Goal: Information Seeking & Learning: Find contact information

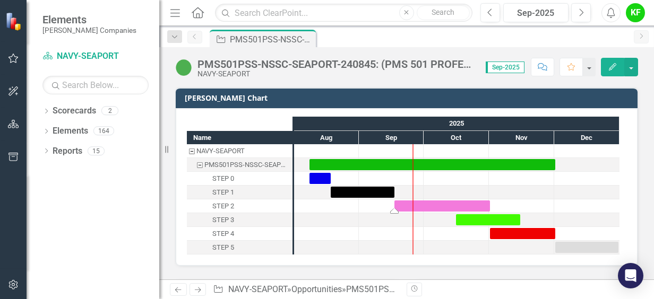
click at [395, 209] on div "Task: Start date: 2025-09-17 End date: 2025-11-01" at bounding box center [394, 211] width 8 height 5
click at [90, 111] on link "Scorecards" at bounding box center [75, 111] width 44 height 12
click at [46, 113] on icon "Dropdown" at bounding box center [45, 112] width 7 height 6
click at [51, 129] on icon "Dropdown" at bounding box center [52, 130] width 8 height 6
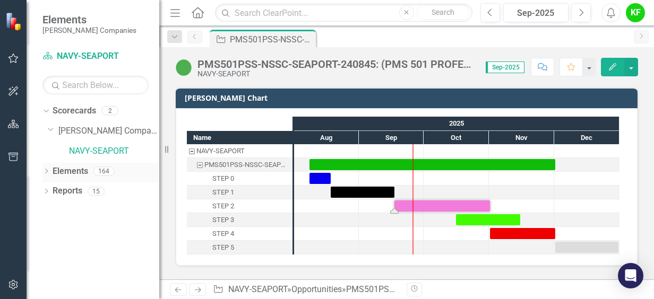
click at [49, 171] on icon "Dropdown" at bounding box center [45, 172] width 7 height 6
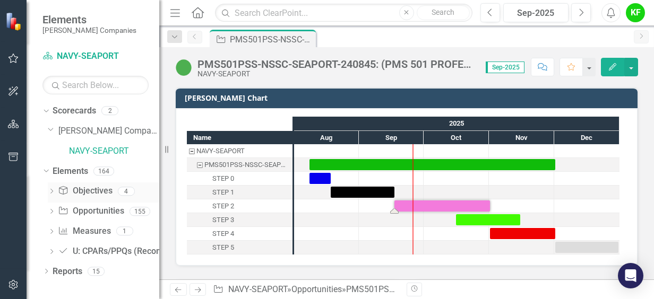
click at [51, 192] on icon at bounding box center [51, 191] width 3 height 5
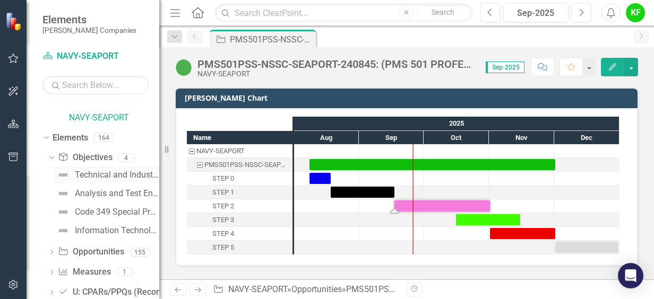
scroll to position [58, 0]
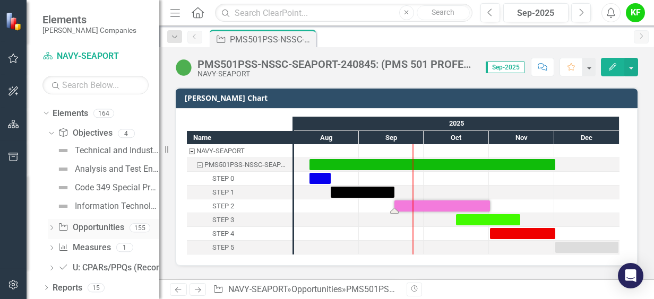
click at [54, 227] on icon "Dropdown" at bounding box center [51, 229] width 7 height 6
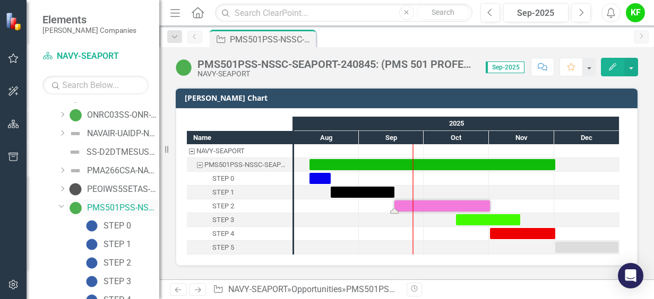
scroll to position [854, 0]
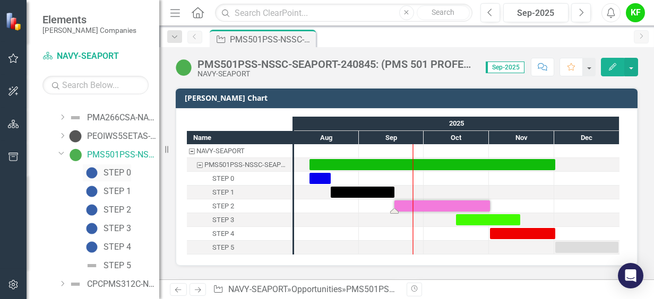
click at [114, 174] on div "STEP 0" at bounding box center [117, 173] width 28 height 10
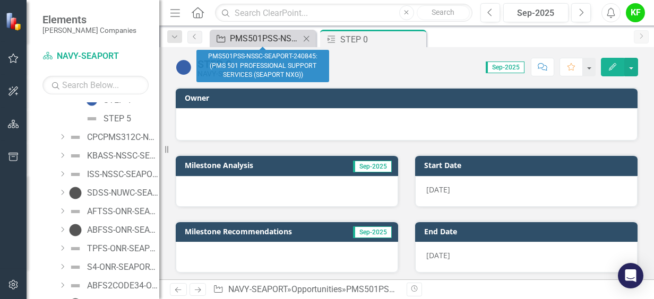
click at [245, 37] on div "PMS501PSS-NSSC-SEAPORT-240845: (PMS 501 PROFESSIONAL SUPPORT SERVICES (SEAPORT …" at bounding box center [265, 38] width 70 height 13
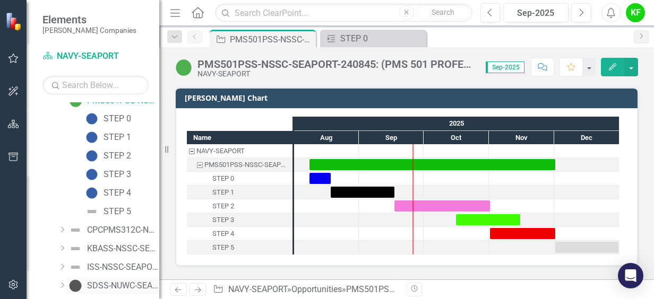
scroll to position [824, 0]
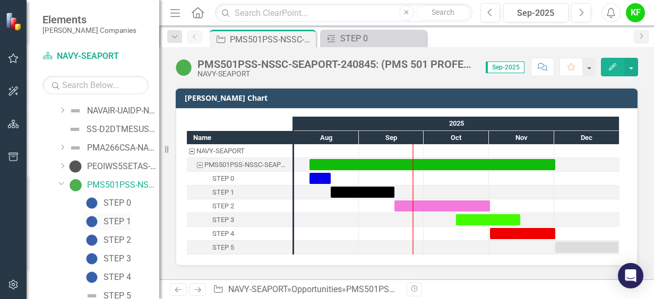
click at [117, 221] on div "STEP 1" at bounding box center [117, 222] width 28 height 10
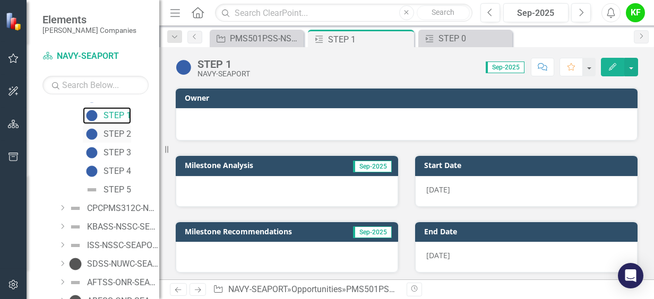
scroll to position [913, 0]
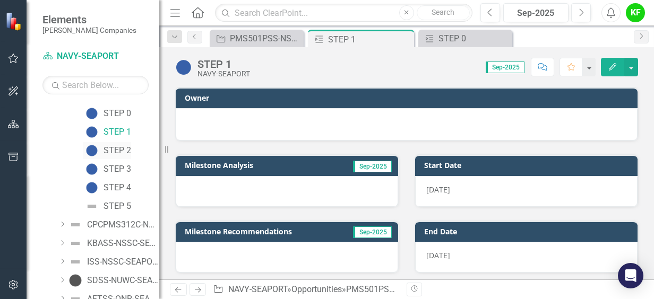
click at [120, 152] on div "STEP 2" at bounding box center [117, 151] width 28 height 10
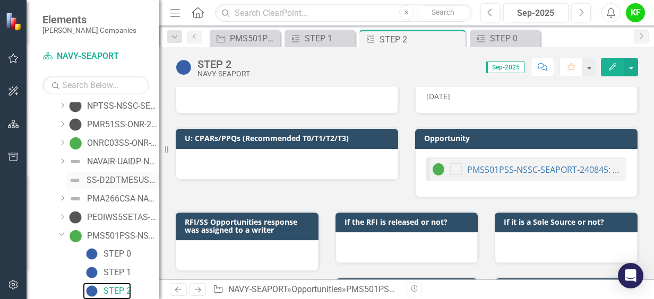
scroll to position [879, 0]
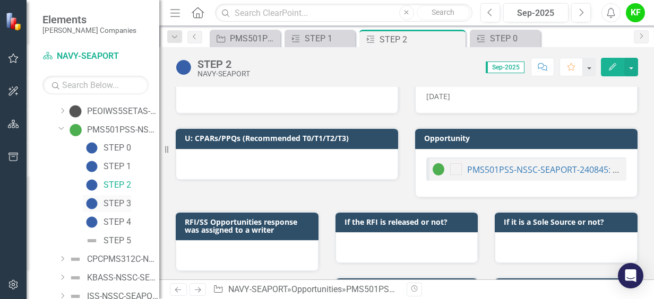
click at [114, 206] on div "STEP 3" at bounding box center [117, 204] width 28 height 10
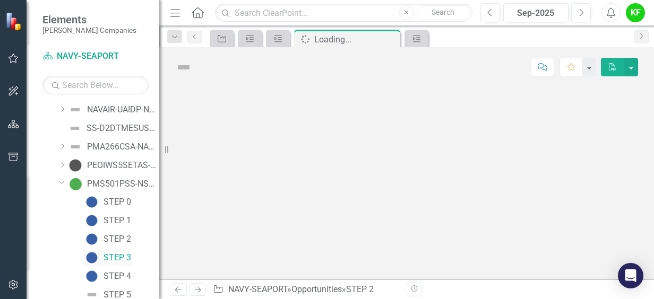
scroll to position [791, 0]
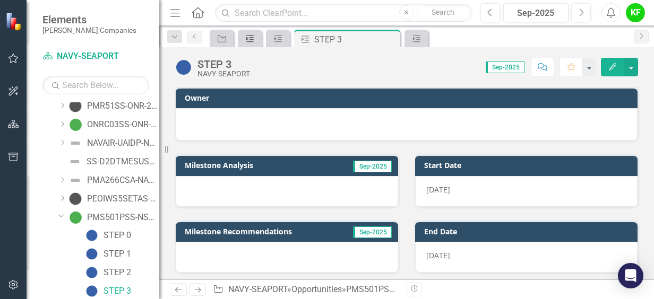
click at [249, 39] on icon at bounding box center [249, 38] width 7 height 7
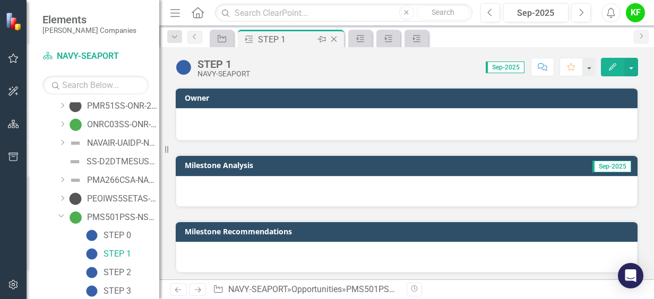
scroll to position [754, 0]
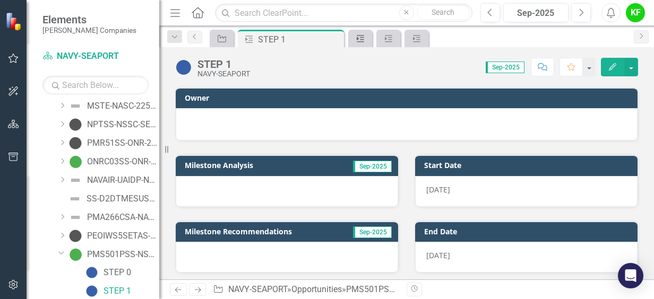
click at [362, 38] on icon "Milestone" at bounding box center [360, 38] width 11 height 8
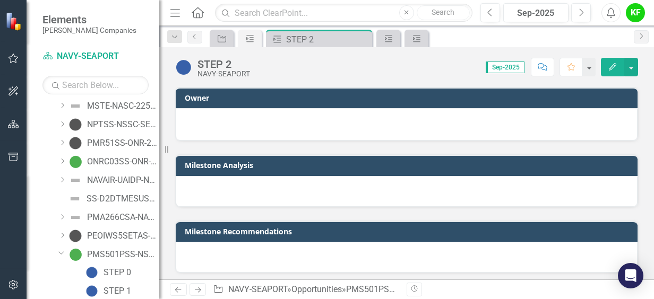
scroll to position [773, 0]
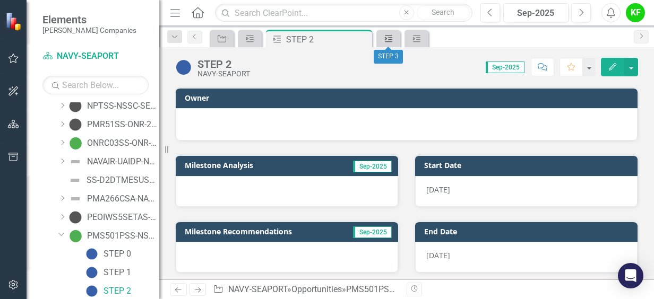
click at [396, 38] on link "Milestone" at bounding box center [388, 38] width 19 height 13
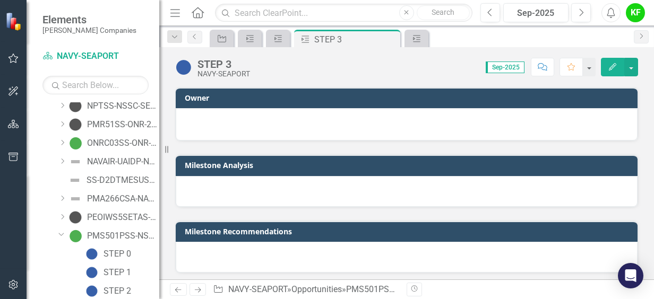
scroll to position [791, 0]
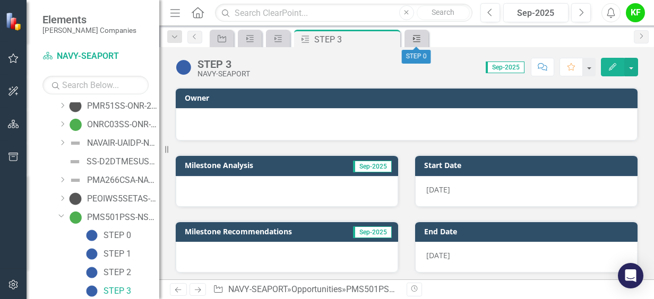
click at [421, 39] on icon "Milestone" at bounding box center [416, 38] width 11 height 8
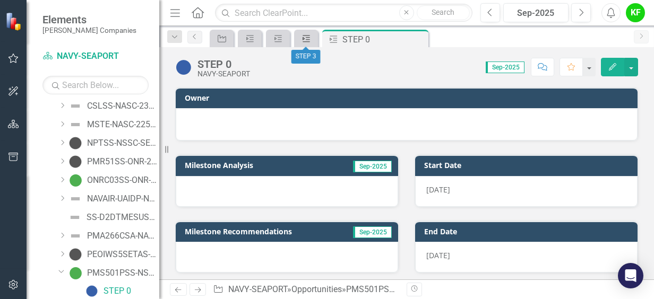
click at [306, 39] on icon "Milestone" at bounding box center [306, 38] width 11 height 8
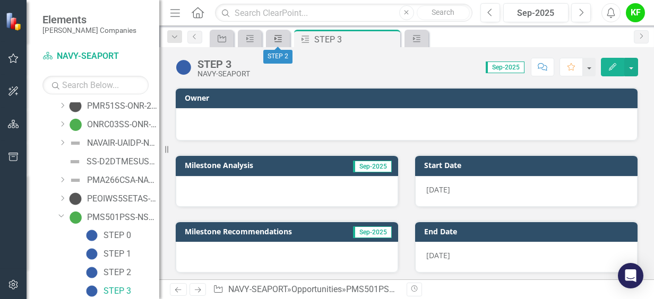
click at [281, 40] on icon "Milestone" at bounding box center [278, 38] width 11 height 8
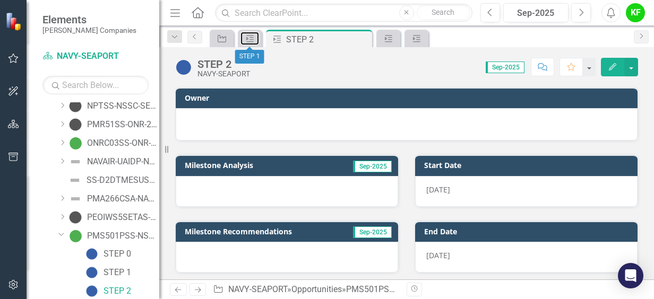
drag, startPoint x: 249, startPoint y: 34, endPoint x: 237, endPoint y: 84, distance: 51.5
click at [249, 33] on div "Milestone" at bounding box center [247, 38] width 15 height 13
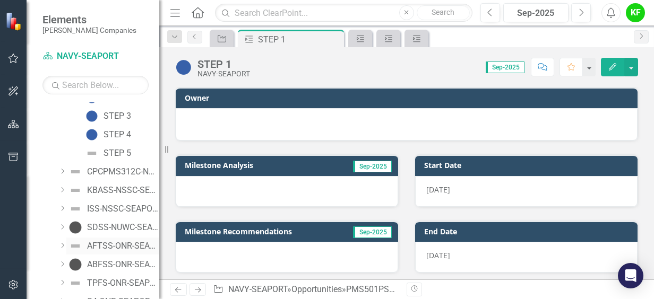
scroll to position [913, 0]
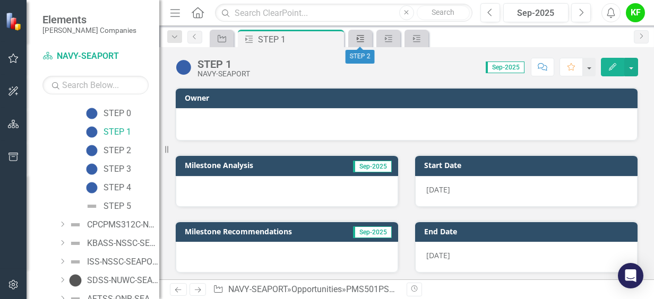
click at [360, 39] on icon "Milestone" at bounding box center [360, 38] width 11 height 8
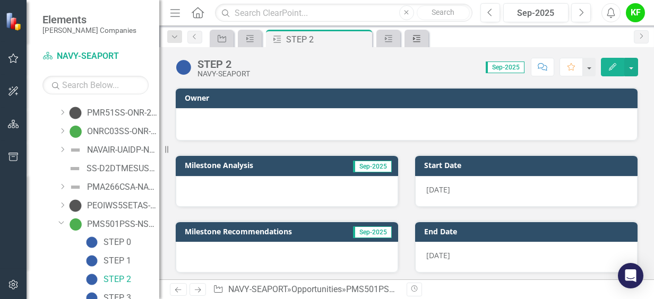
scroll to position [773, 0]
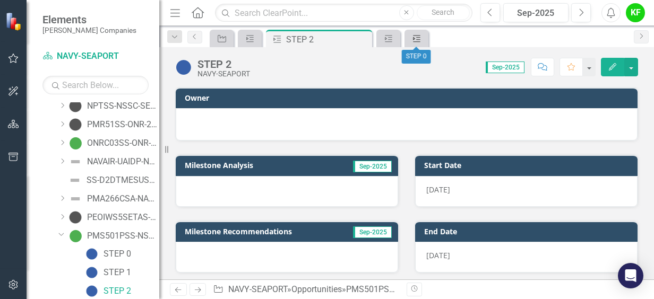
click at [417, 39] on icon "Milestone" at bounding box center [416, 38] width 11 height 8
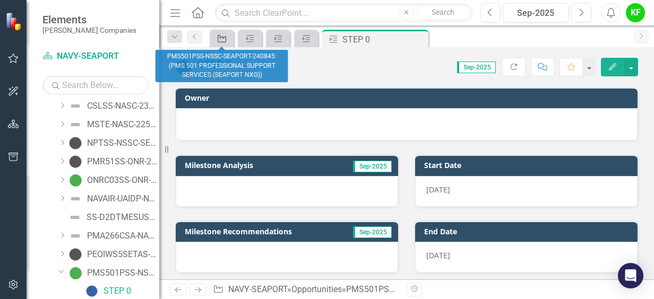
drag, startPoint x: 211, startPoint y: 37, endPoint x: 219, endPoint y: 39, distance: 8.2
click at [210, 37] on div "Opportunity" at bounding box center [222, 39] width 24 height 18
click at [225, 38] on icon "Opportunity" at bounding box center [222, 38] width 11 height 8
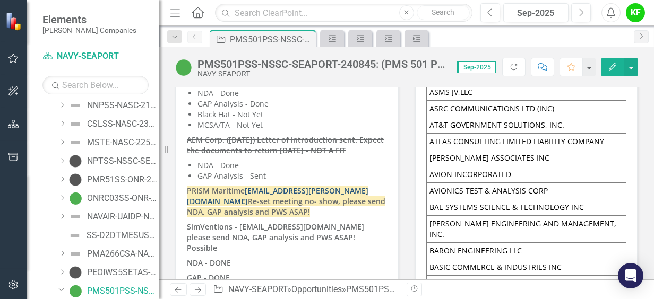
scroll to position [2972, 0]
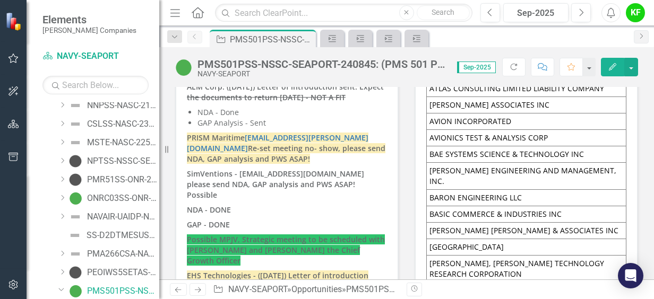
click at [305, 169] on strong "SimVentions - [EMAIL_ADDRESS][DOMAIN_NAME] please send NDA, GAP analysis and PW…" at bounding box center [275, 184] width 177 height 31
click at [347, 138] on p "PRISM Maritime [EMAIL_ADDRESS][PERSON_NAME][DOMAIN_NAME] Re-set meeting no- sho…" at bounding box center [287, 149] width 200 height 36
click at [321, 144] on p "PRISM Maritime [EMAIL_ADDRESS][PERSON_NAME][DOMAIN_NAME] Re-set meeting no- sho…" at bounding box center [287, 149] width 200 height 36
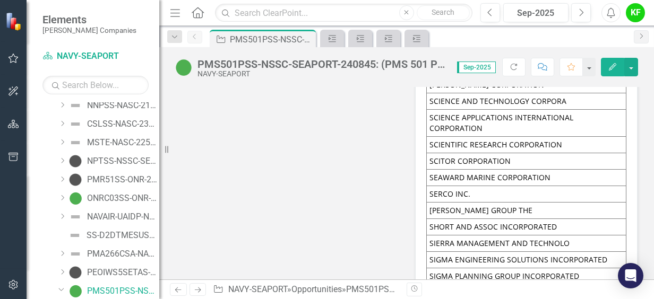
scroll to position [7854, 0]
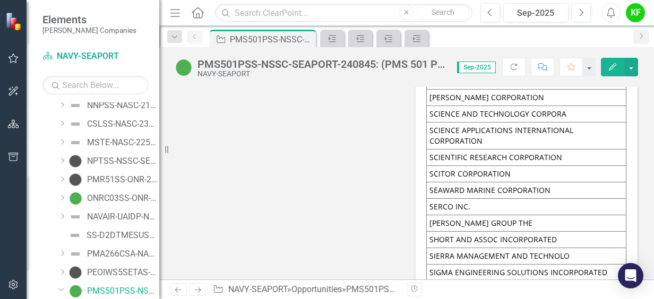
click at [468, 73] on td "[PERSON_NAME] AND ASSOCIATES CORPORATION" at bounding box center [527, 65] width 200 height 16
click at [447, 73] on td "[PERSON_NAME] AND ASSOCIATES CORPORATION" at bounding box center [527, 65] width 200 height 16
drag, startPoint x: 447, startPoint y: 167, endPoint x: 451, endPoint y: 184, distance: 17.8
click at [447, 73] on td "[PERSON_NAME] AND ASSOCIATES CORPORATION" at bounding box center [527, 65] width 200 height 16
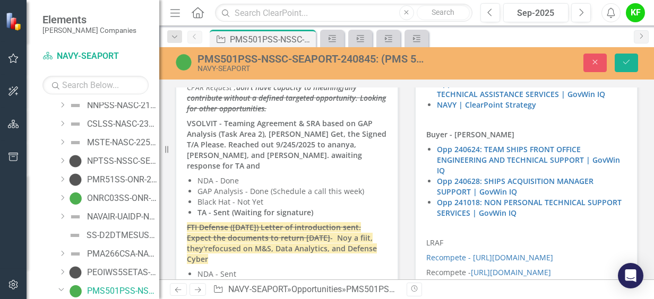
scroll to position [2661, 0]
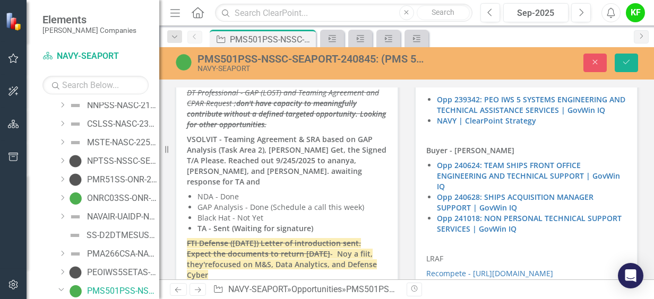
click at [274, 202] on li "GAP Analysis - Done (Schedule a call this week)" at bounding box center [291, 207] width 189 height 11
click at [308, 202] on li "GAP Analysis - Done (Schedule a call this week)" at bounding box center [291, 207] width 189 height 11
click at [267, 202] on li "GAP Analysis - Done (Schedule a call this week)" at bounding box center [291, 207] width 189 height 11
click at [323, 171] on p "VSOLVIT - Teaming Agreement & SRA based on GAP Analysis (Task Area 2), [PERSON_…" at bounding box center [287, 160] width 200 height 57
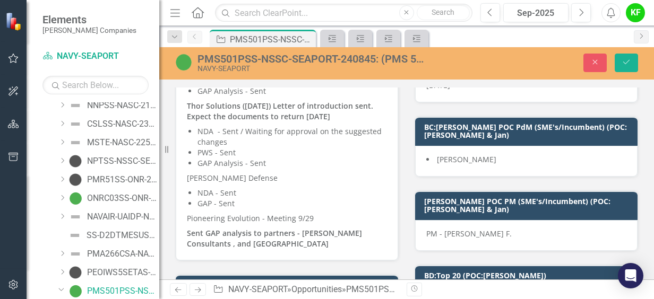
scroll to position [3298, 0]
